Goal: Task Accomplishment & Management: Use online tool/utility

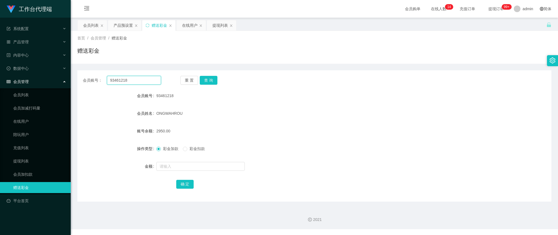
click at [136, 79] on input "93461218" at bounding box center [134, 80] width 54 height 9
click at [118, 81] on input "stene8777" at bounding box center [134, 80] width 54 height 9
type input "ste8777"
click at [213, 79] on button "查 询" at bounding box center [209, 80] width 18 height 9
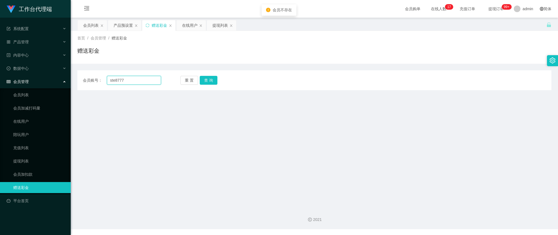
click at [115, 81] on input "ste8777" at bounding box center [134, 80] width 54 height 9
type input "steve8777"
click at [210, 79] on button "查 询" at bounding box center [209, 80] width 18 height 9
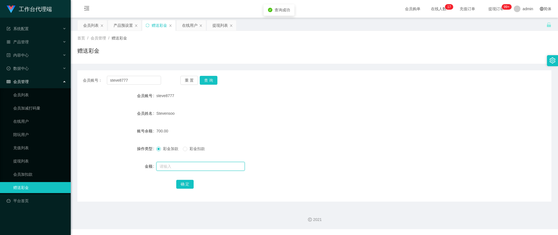
click at [176, 164] on input "text" at bounding box center [200, 166] width 88 height 9
type input "1200"
click at [182, 183] on button "确 定" at bounding box center [185, 184] width 18 height 9
click at [117, 25] on div "产品预设置" at bounding box center [123, 25] width 19 height 10
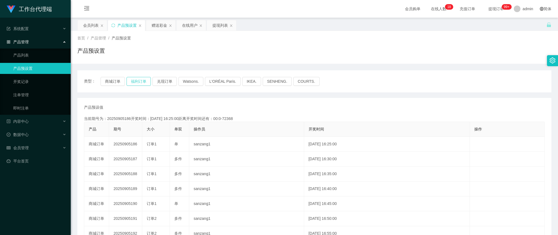
click at [136, 81] on button "福利订单" at bounding box center [138, 81] width 24 height 9
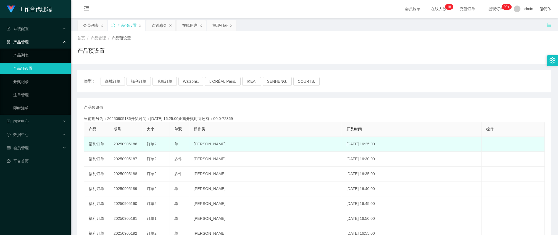
click at [126, 145] on td "20250905186" at bounding box center [125, 144] width 33 height 15
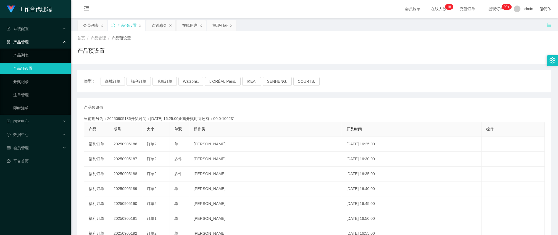
copy td "20250905186"
click at [164, 25] on div "赠送彩金" at bounding box center [159, 25] width 15 height 10
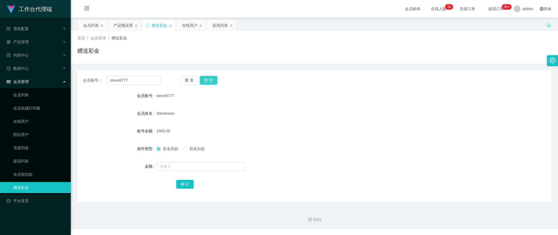
click at [204, 79] on button "查 询" at bounding box center [209, 80] width 18 height 9
click at [144, 76] on input "steve8777" at bounding box center [134, 80] width 54 height 9
click at [153, 82] on input "steve8777" at bounding box center [134, 80] width 54 height 9
click at [210, 80] on button "查 询" at bounding box center [209, 80] width 18 height 9
